Goal: Complete application form

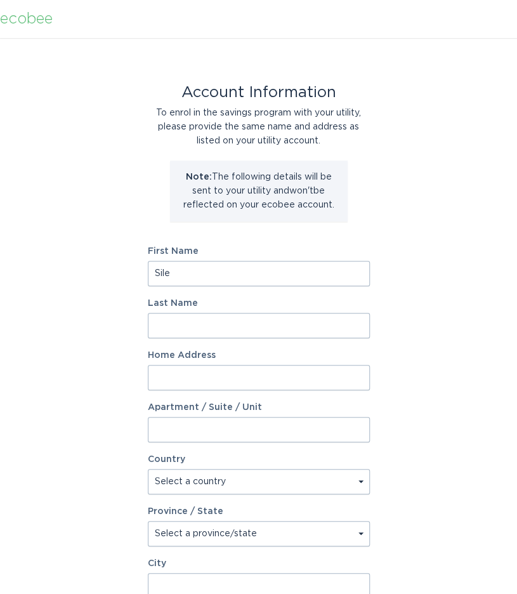
type input "Sile"
type input "O'Modhrain"
type input "[STREET_ADDRESS]"
type input "3"
select select "US"
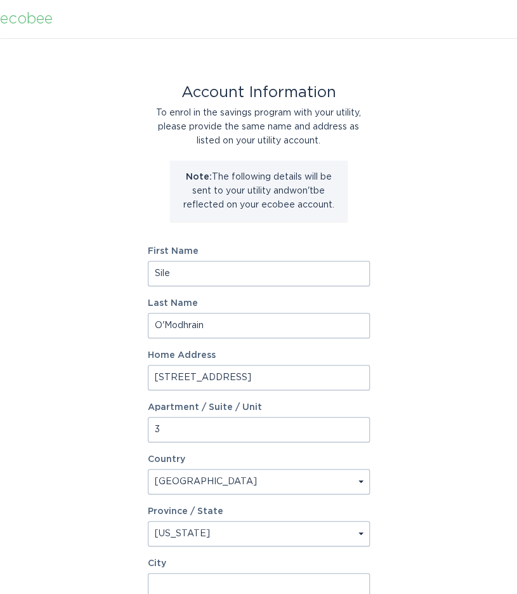
select select "MI"
click at [148, 521] on select "Select a province/state [US_STATE] [US_STATE] [US_STATE] [US_STATE] [US_STATE] …" at bounding box center [259, 533] width 222 height 25
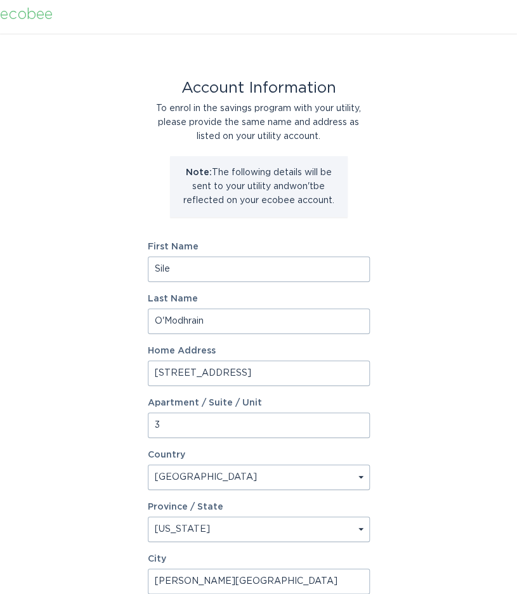
type input "[PERSON_NAME][GEOGRAPHIC_DATA]"
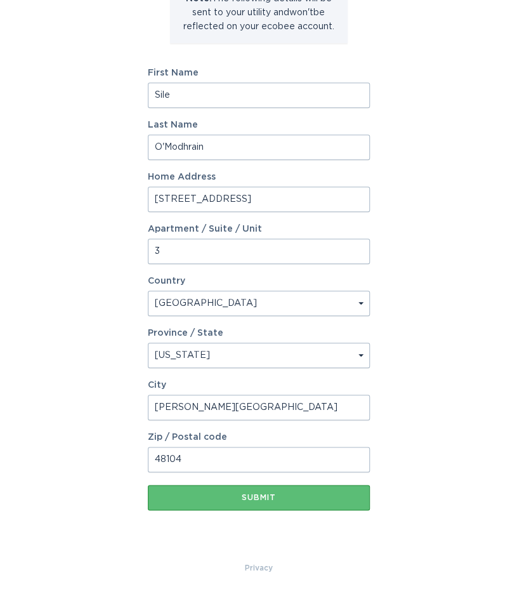
type input "48104"
click at [258, 497] on button "Submit" at bounding box center [259, 496] width 222 height 25
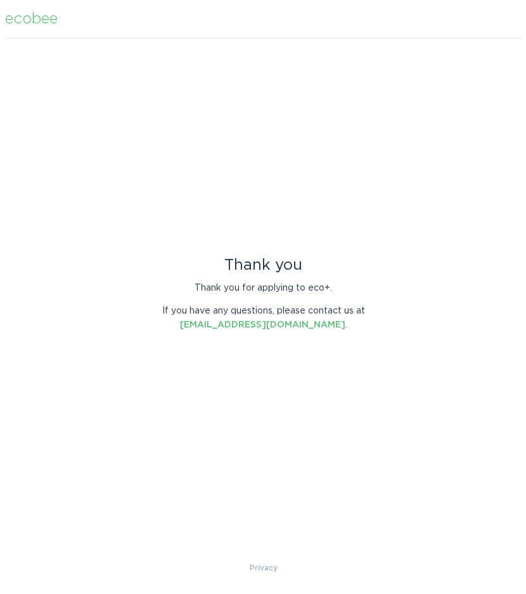
scroll to position [0, 0]
